Goal: Find specific page/section: Find specific page/section

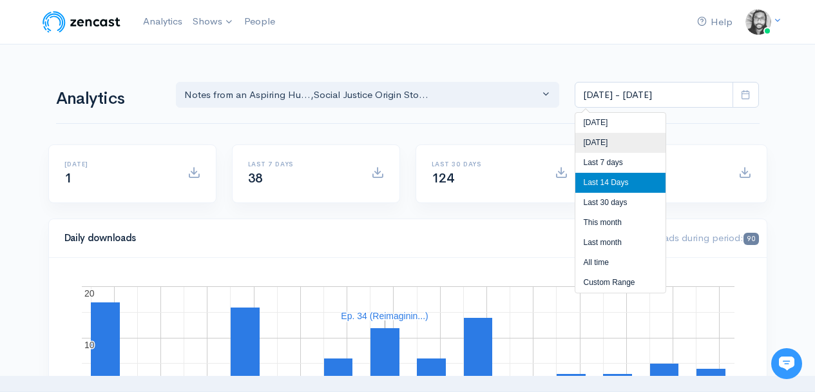
click at [594, 140] on li "[DATE]" at bounding box center [620, 143] width 90 height 20
type input "[DATE] - [DATE]"
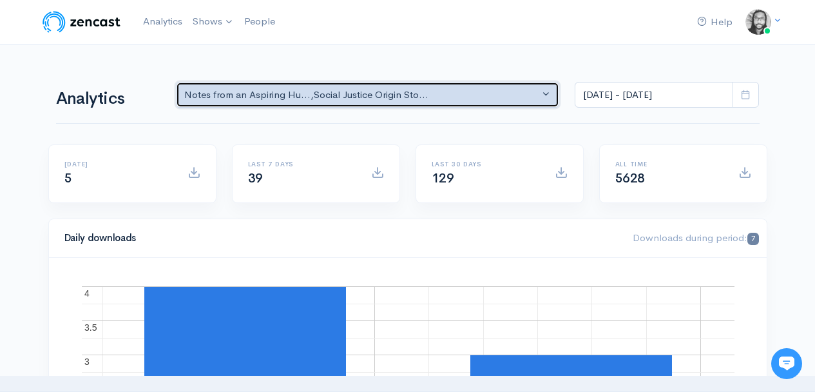
click at [483, 97] on div "Notes from an Aspiring Hu... , Social Justice Origin Sto..." at bounding box center [362, 95] width 356 height 15
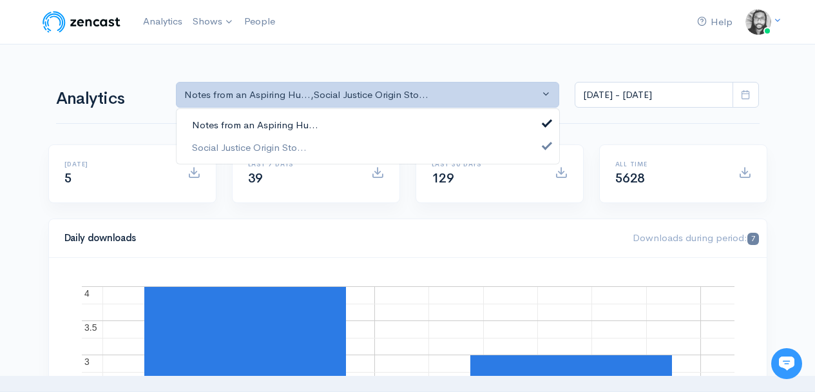
click at [473, 117] on link "Notes from an Aspiring Hu..." at bounding box center [368, 125] width 383 height 23
select select "14701"
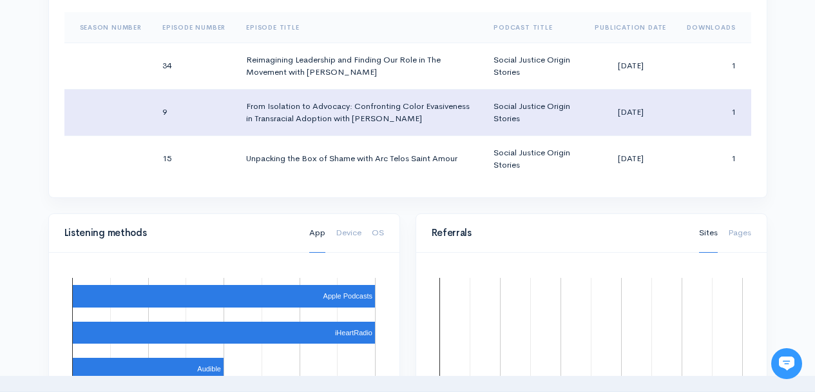
scroll to position [666, 0]
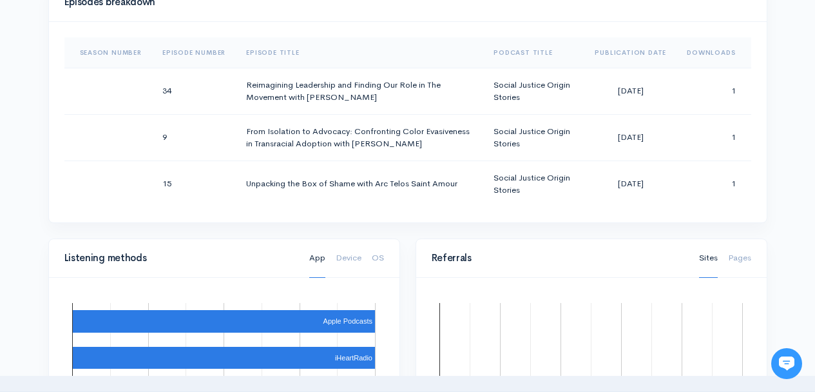
click at [783, 144] on div "Help Notifications View all Your profile Team settings Default team Current Log…" at bounding box center [407, 171] width 815 height 1674
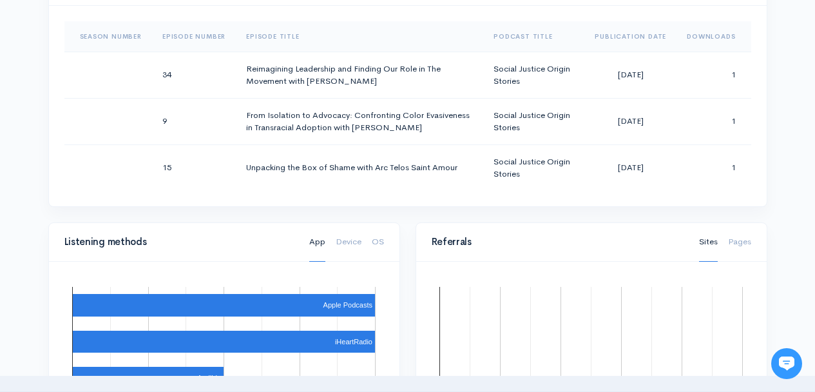
click at [783, 144] on div "Help Notifications View all Your profile Team settings Default team Current Log…" at bounding box center [407, 155] width 815 height 1674
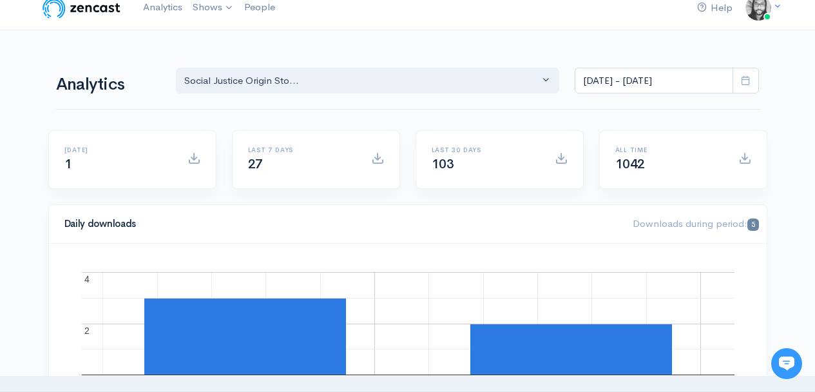
scroll to position [0, 0]
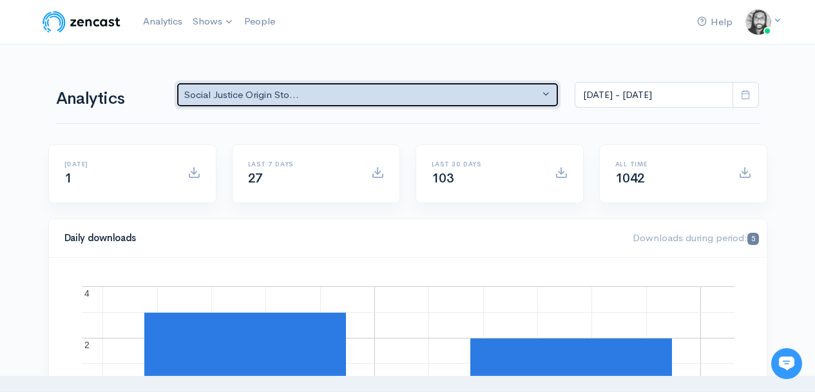
click at [324, 90] on div "Social Justice Origin Sto..." at bounding box center [362, 95] width 356 height 15
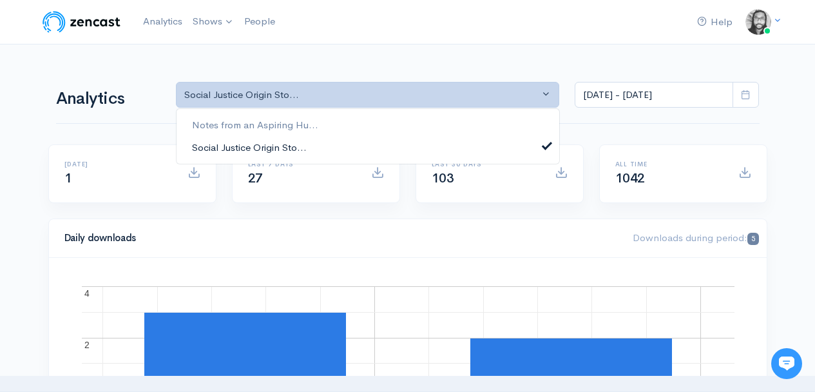
click at [326, 148] on link "Social Justice Origin Sto..." at bounding box center [368, 147] width 383 height 23
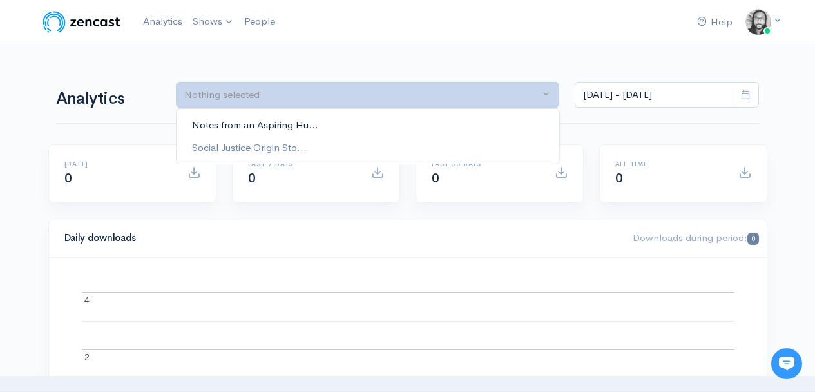
click at [336, 131] on link "Notes from an Aspiring Hu..." at bounding box center [368, 125] width 383 height 23
select select "5809"
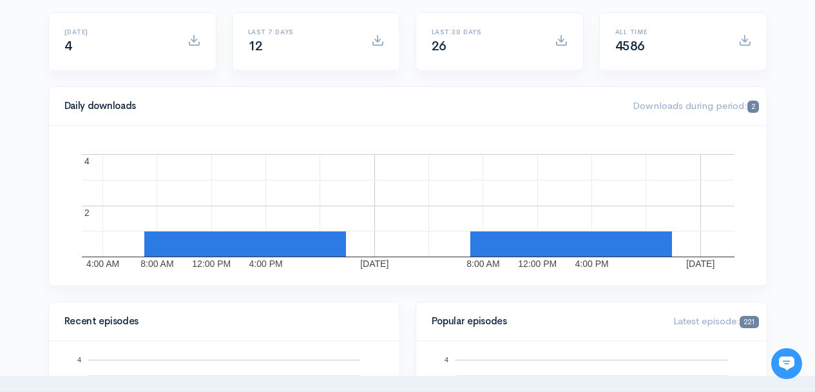
scroll to position [196, 0]
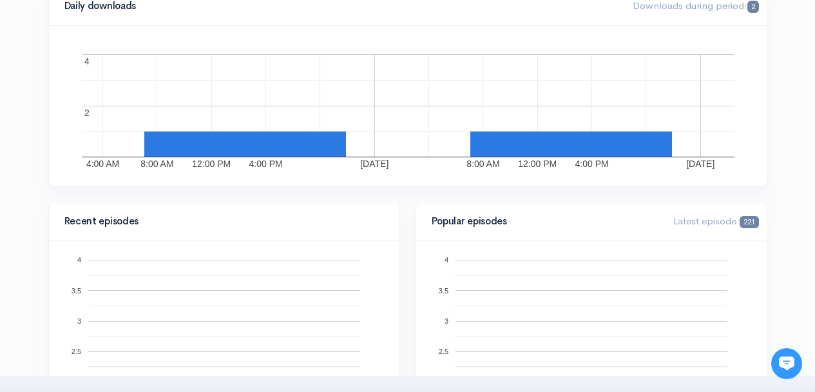
scroll to position [0, 0]
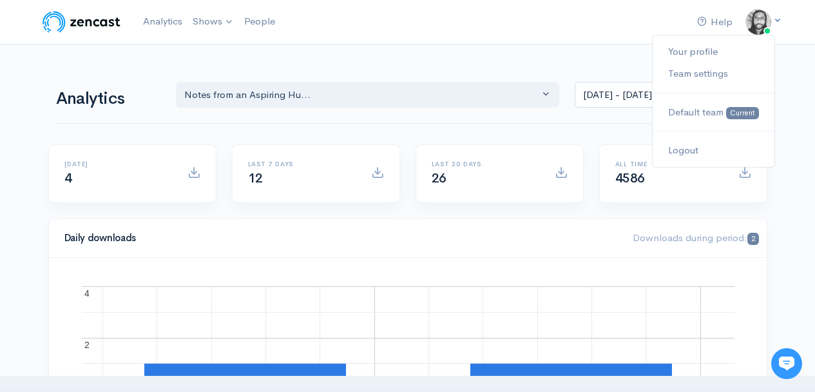
click at [757, 31] on img at bounding box center [759, 22] width 26 height 26
click at [504, 23] on div "Help Notifications View all Your profile Team settings Default team Current Log…" at bounding box center [408, 22] width 735 height 28
click at [269, 22] on link "People" at bounding box center [259, 22] width 41 height 28
